Goal: Navigation & Orientation: Find specific page/section

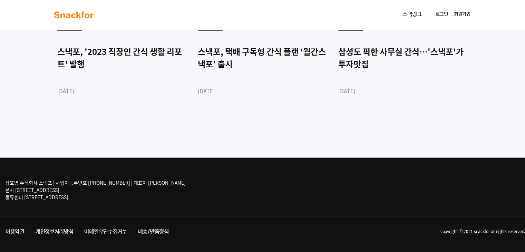
scroll to position [1731, 0]
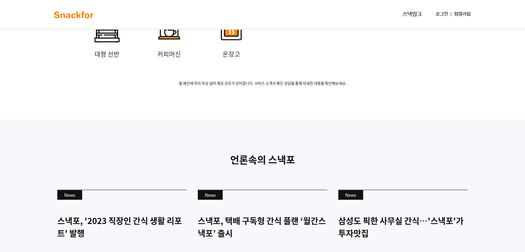
scroll to position [1731, 0]
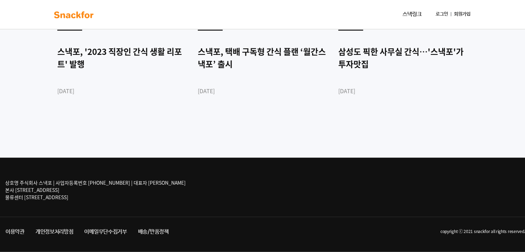
drag, startPoint x: 6, startPoint y: 183, endPoint x: 165, endPoint y: 196, distance: 159.8
click at [165, 196] on div "상호명 주식회사 스낵포 | 사업자등록번호 752-87-00835 | 대표자 이웅희 본사 서울 강남구 테헤란로20길 27, 3층 303호 물류센…" at bounding box center [103, 190] width 197 height 33
click at [165, 201] on div "상호명 주식회사 스낵포 | 사업자등록번호 752-87-00835 | 대표자 이웅희 본사 서울 강남구 테헤란로20길 27, 3층 303호 물류센…" at bounding box center [103, 190] width 197 height 33
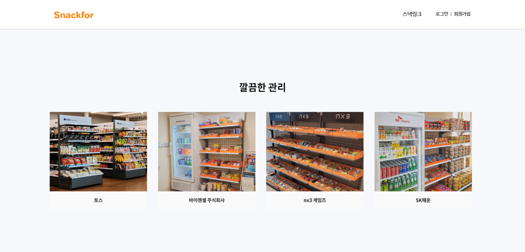
scroll to position [626, 0]
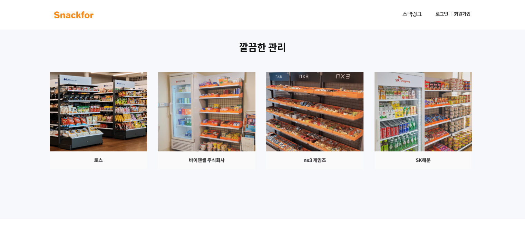
click at [417, 14] on link "스낵링크" at bounding box center [412, 15] width 25 height 14
